Goal: Entertainment & Leisure: Browse casually

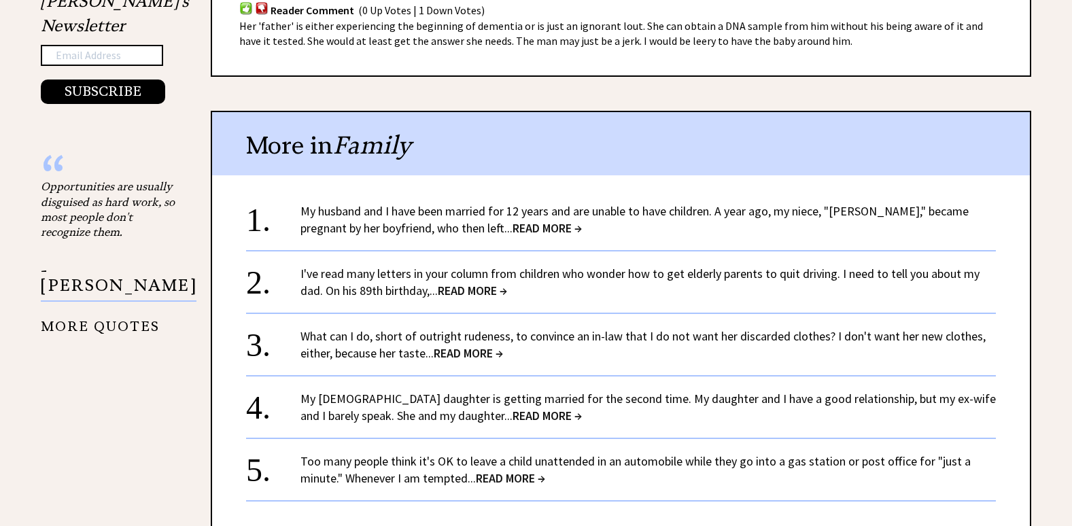
scroll to position [1155, 0]
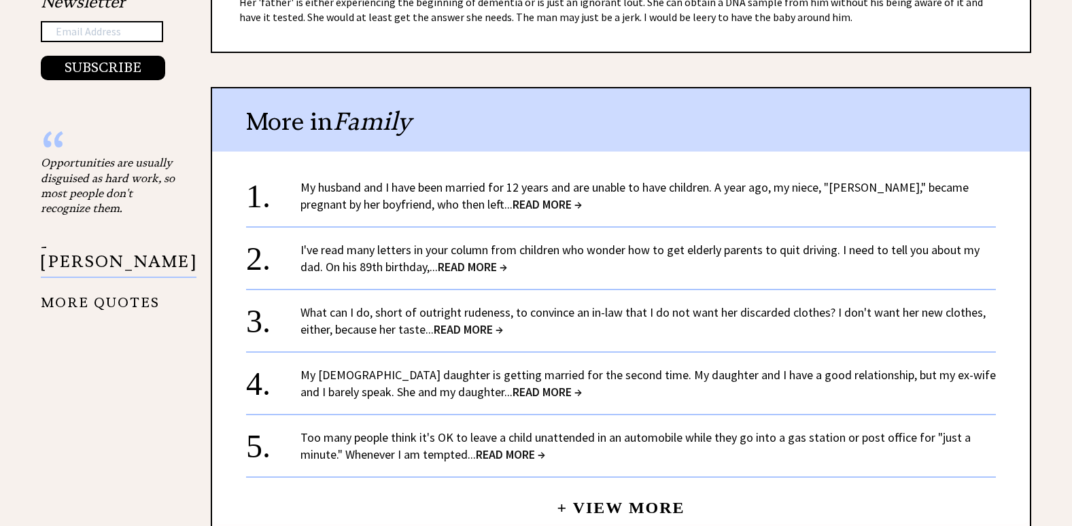
click at [514, 450] on span "READ MORE →" at bounding box center [510, 455] width 69 height 16
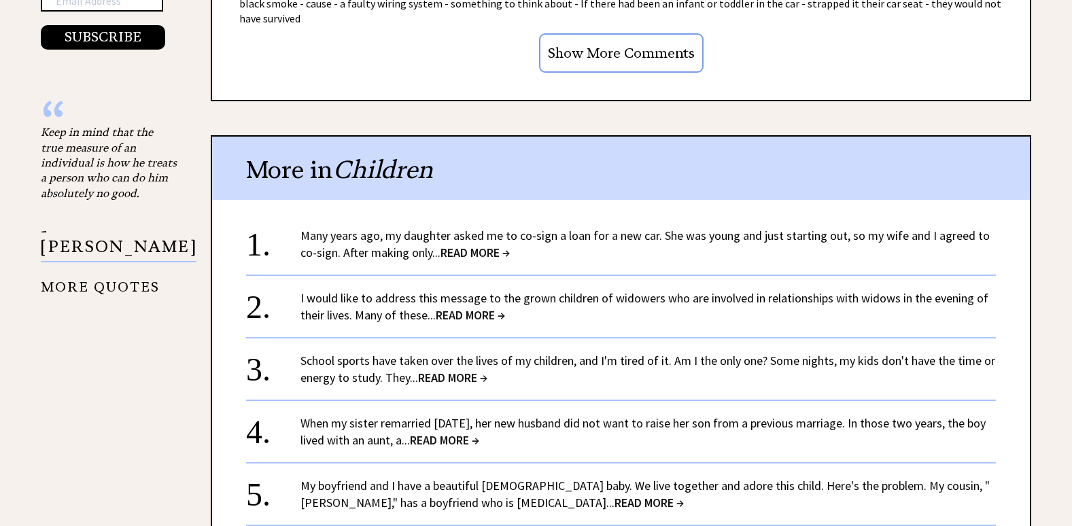
scroll to position [1223, 0]
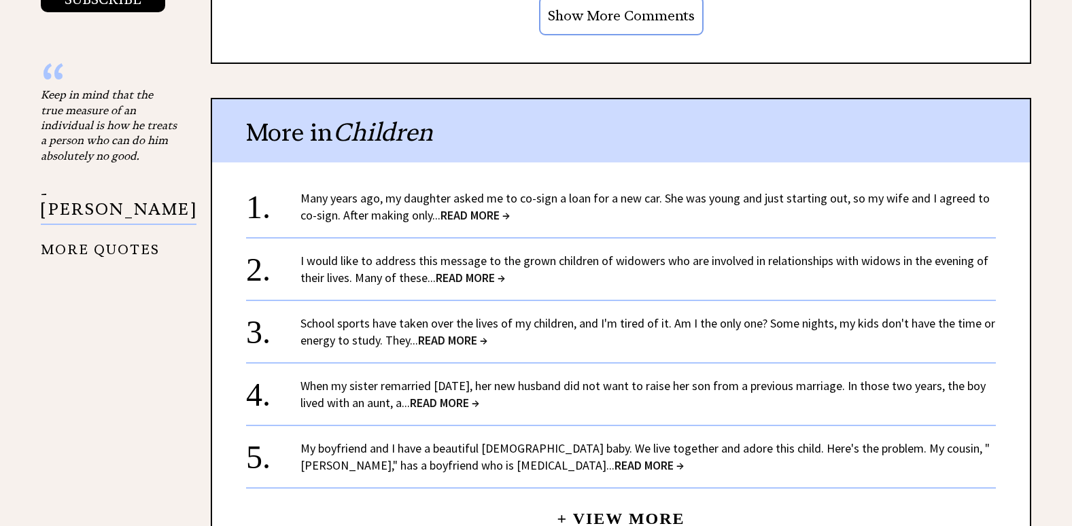
click at [442, 207] on span "READ MORE →" at bounding box center [474, 215] width 69 height 16
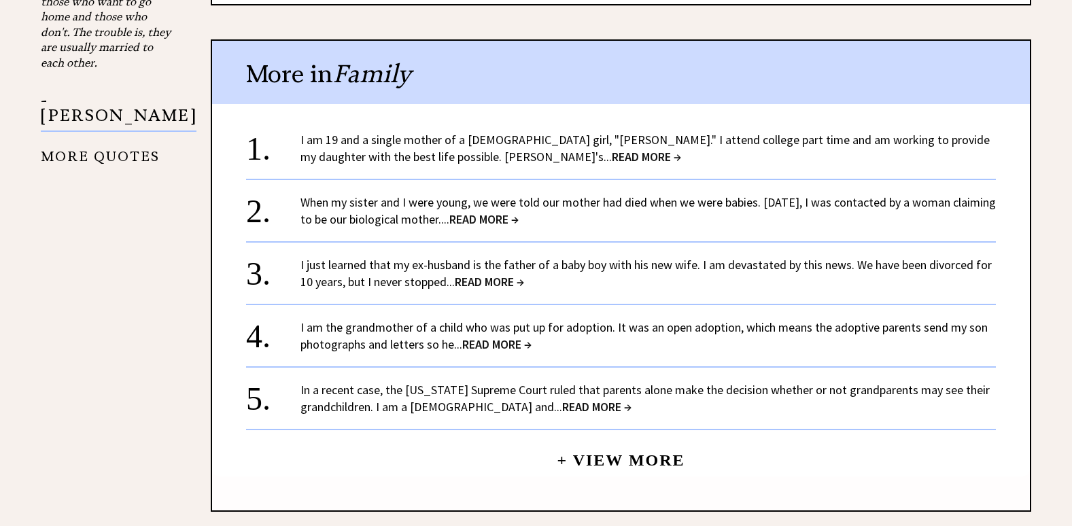
scroll to position [1359, 0]
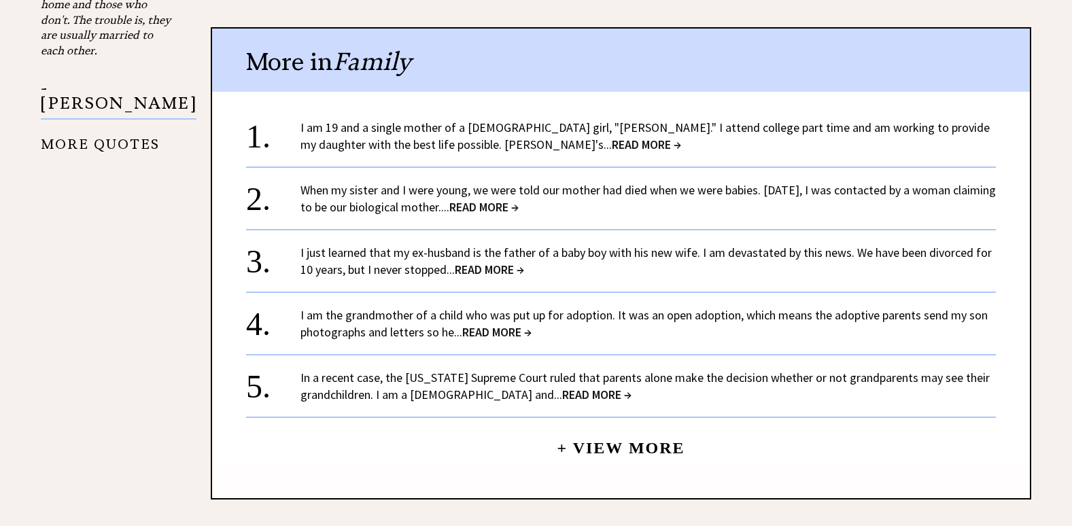
click at [519, 205] on span "READ MORE →" at bounding box center [483, 207] width 69 height 16
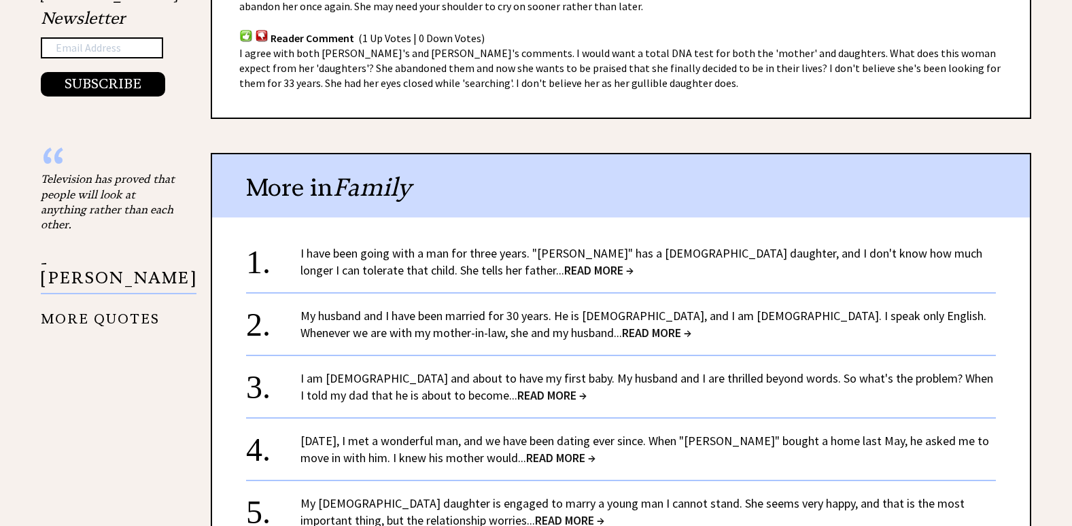
scroll to position [1155, 0]
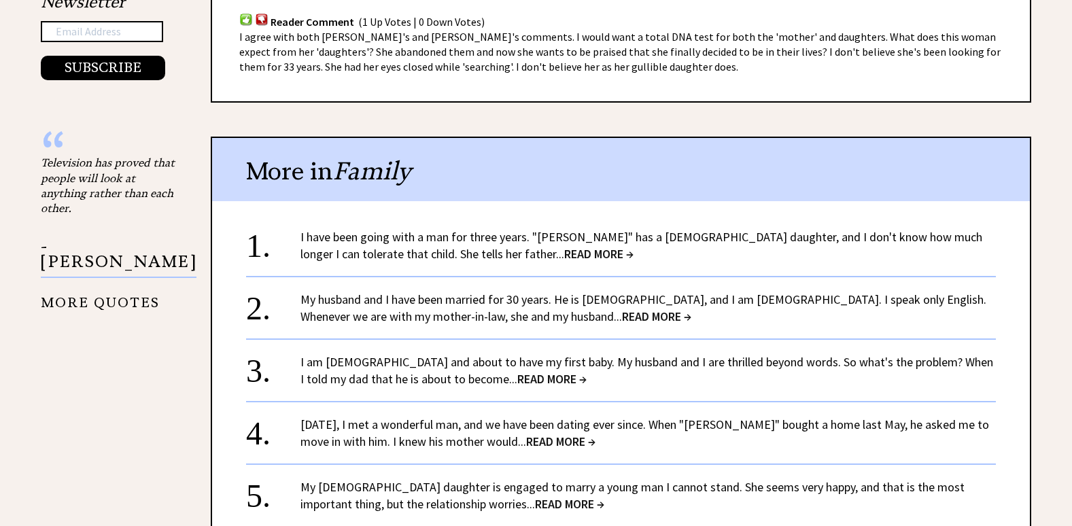
click at [622, 316] on span "READ MORE →" at bounding box center [656, 317] width 69 height 16
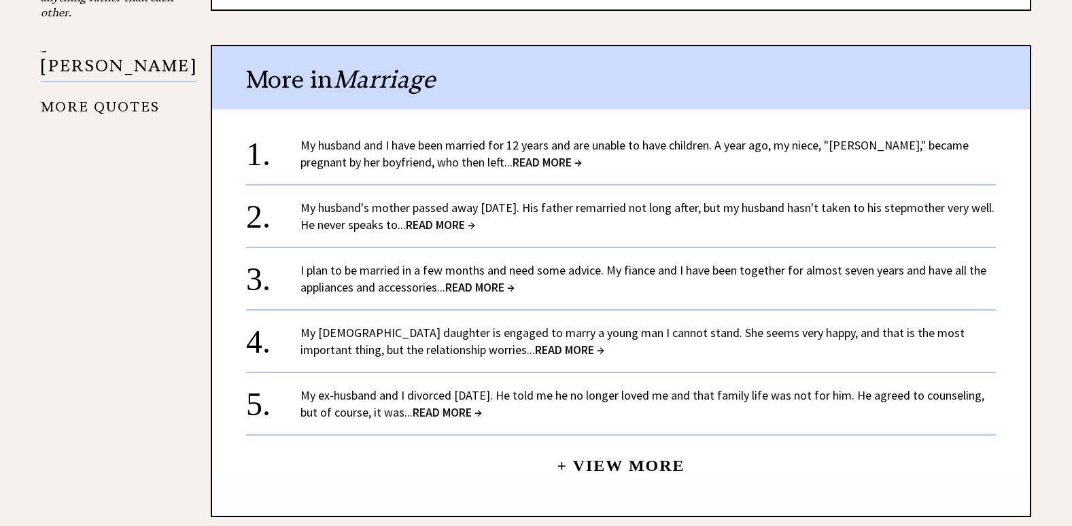
scroll to position [1359, 0]
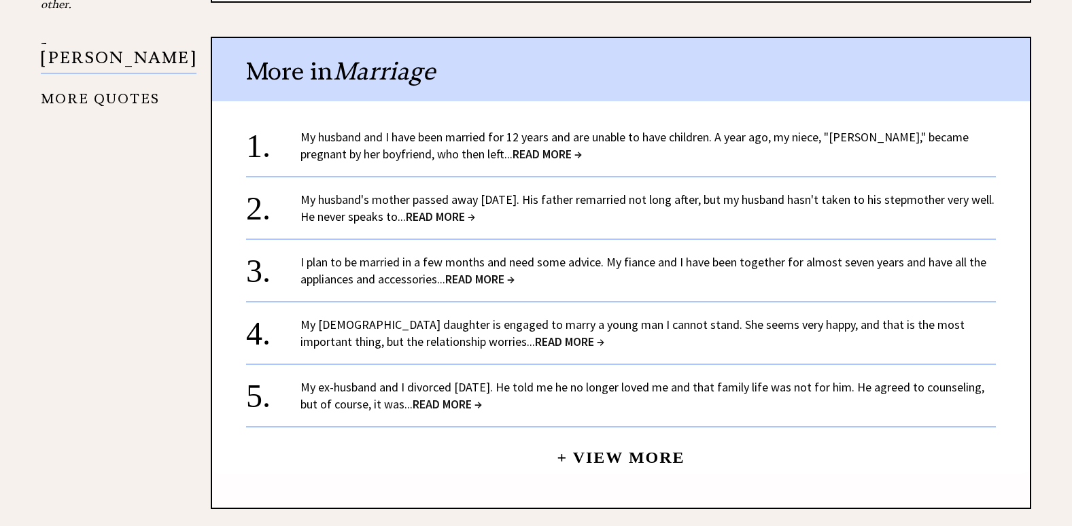
click at [535, 334] on span "READ MORE →" at bounding box center [569, 342] width 69 height 16
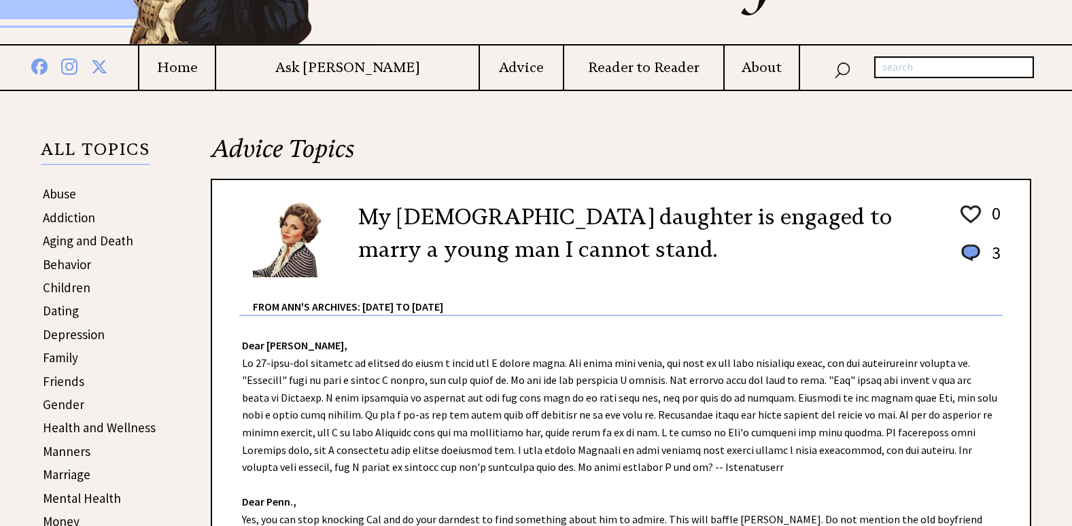
scroll to position [204, 0]
